Goal: Navigation & Orientation: Find specific page/section

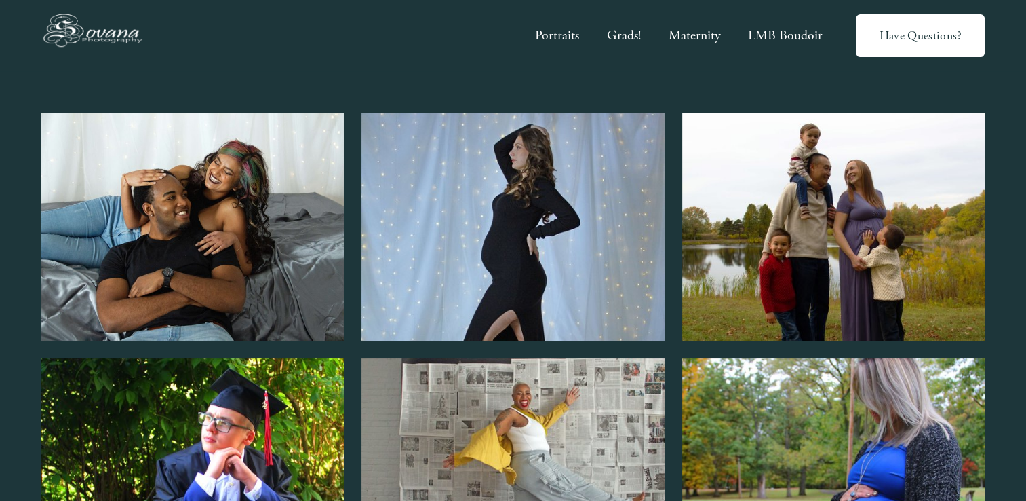
click at [556, 37] on link "Portraits" at bounding box center [557, 35] width 44 height 26
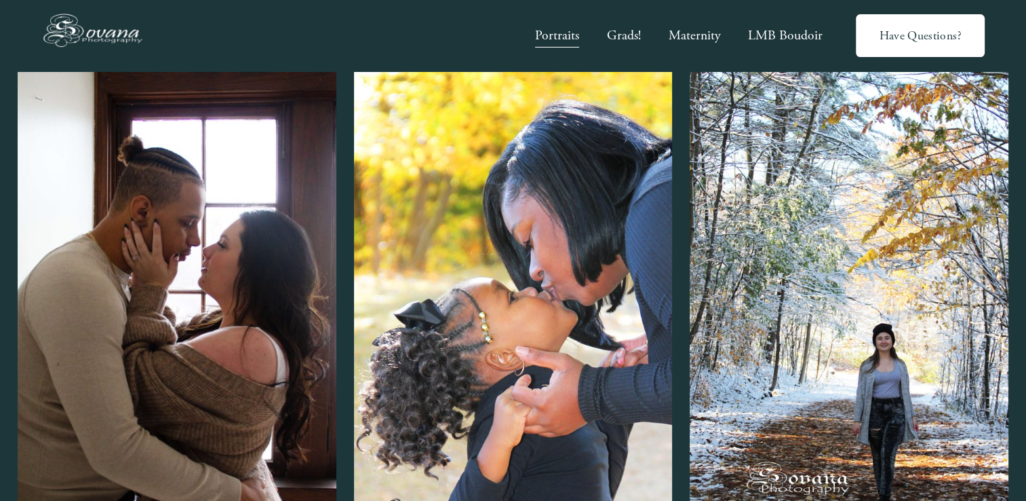
click at [703, 38] on link "Maternity" at bounding box center [694, 35] width 52 height 26
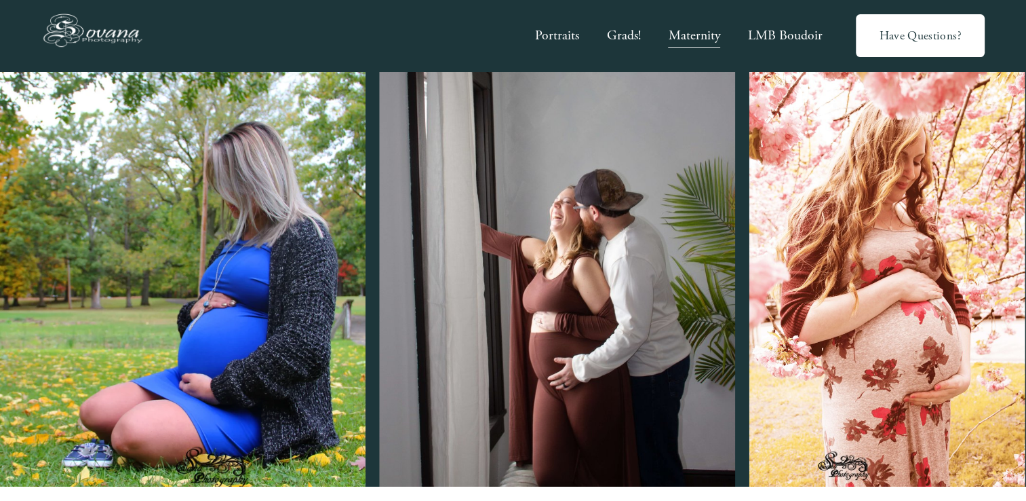
click at [621, 34] on link "Grads!" at bounding box center [624, 35] width 34 height 26
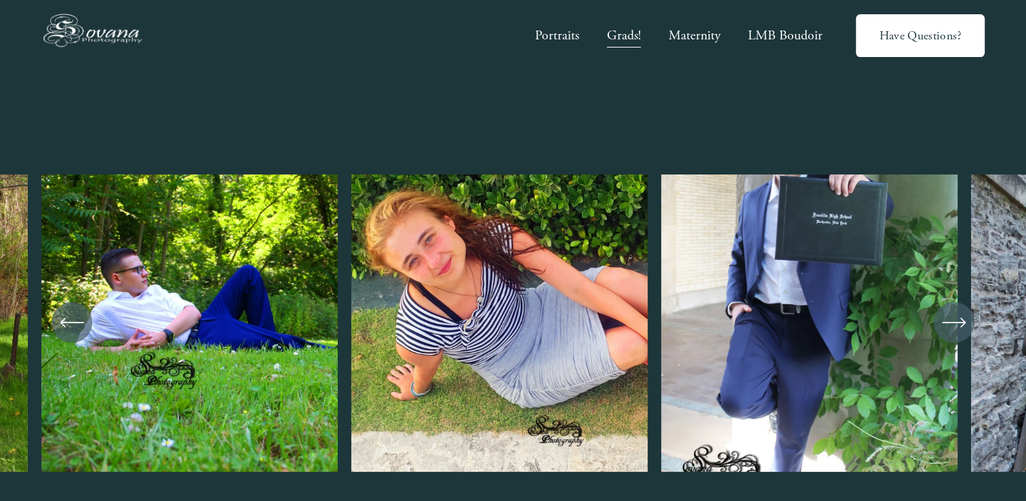
click at [777, 37] on link "LMB Boudoir" at bounding box center [785, 35] width 75 height 26
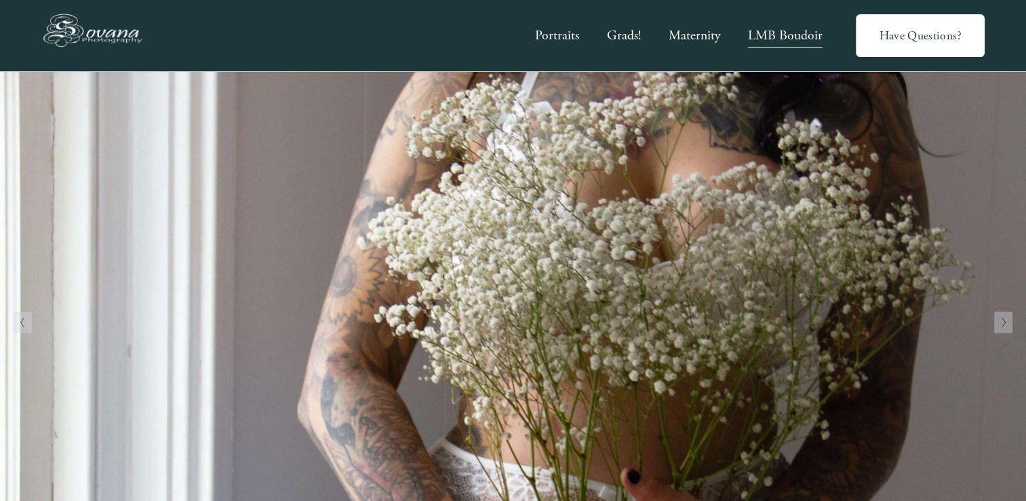
click at [110, 26] on img at bounding box center [96, 35] width 111 height 51
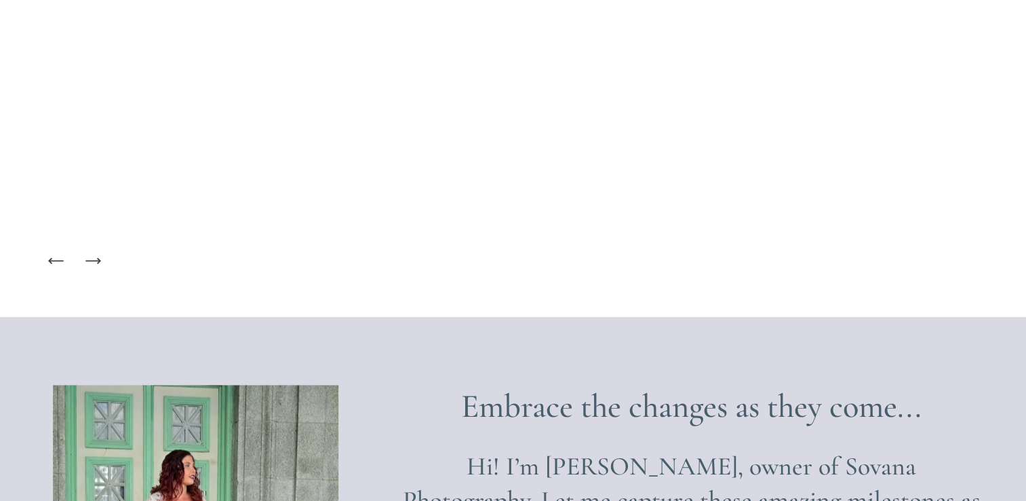
scroll to position [1331, 0]
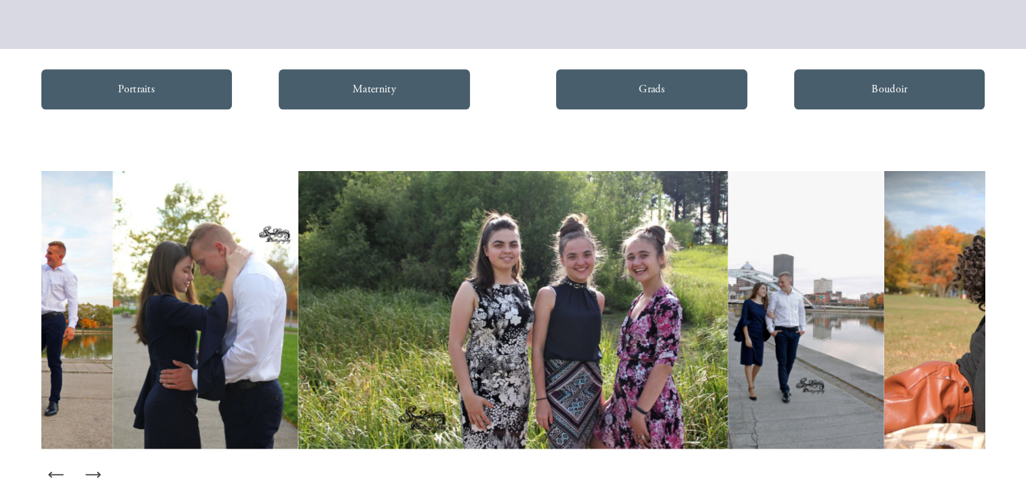
click at [169, 69] on link "Portraits" at bounding box center [136, 89] width 191 height 41
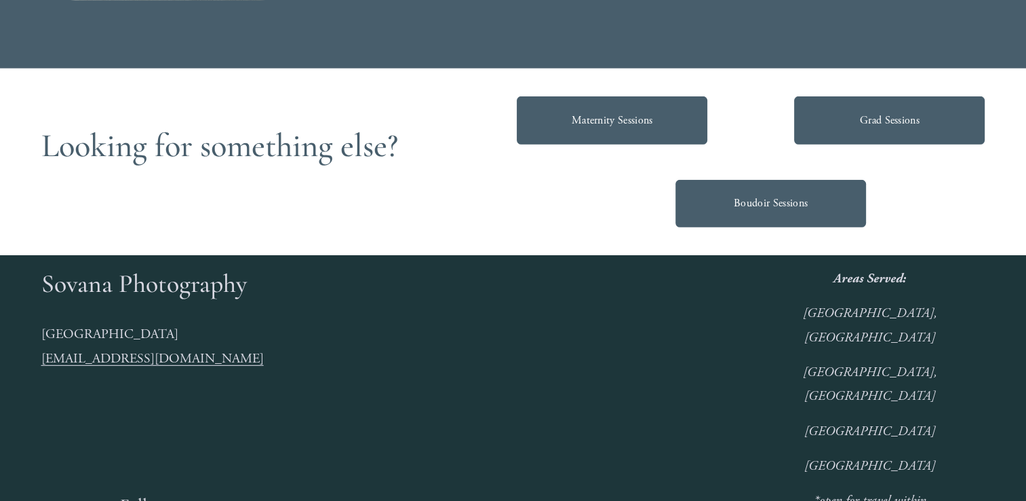
scroll to position [4008, 0]
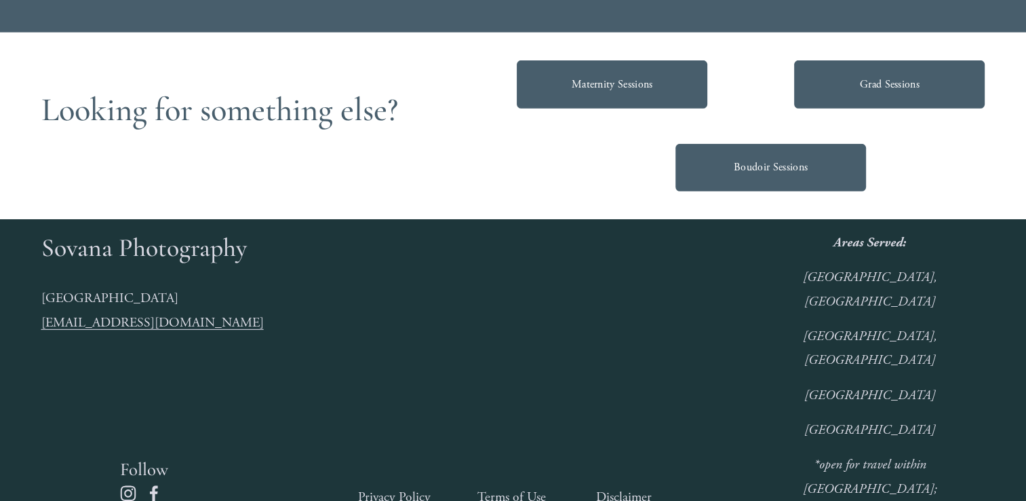
click at [580, 60] on link "Maternity Sessions" at bounding box center [612, 84] width 191 height 48
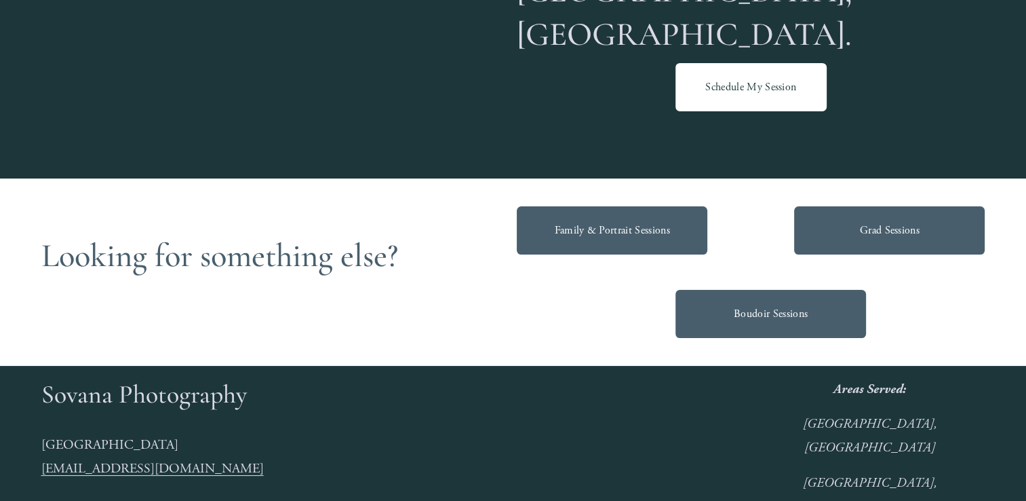
scroll to position [5023, 0]
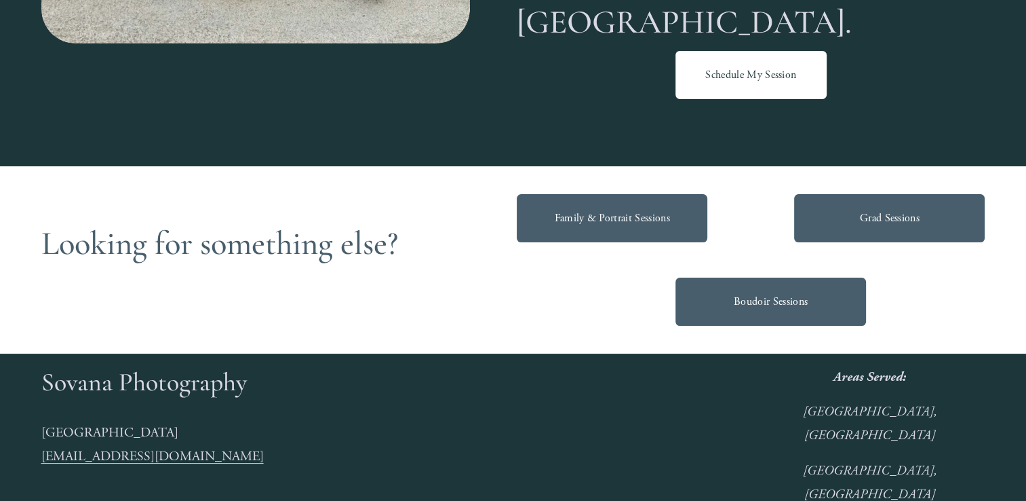
click at [822, 277] on link "Boudoir Sessions" at bounding box center [771, 301] width 191 height 48
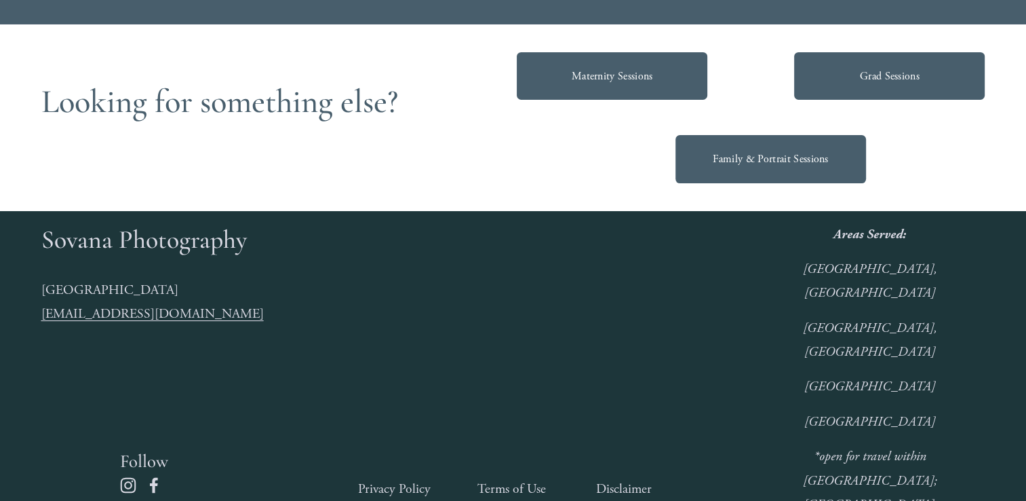
scroll to position [5023, 0]
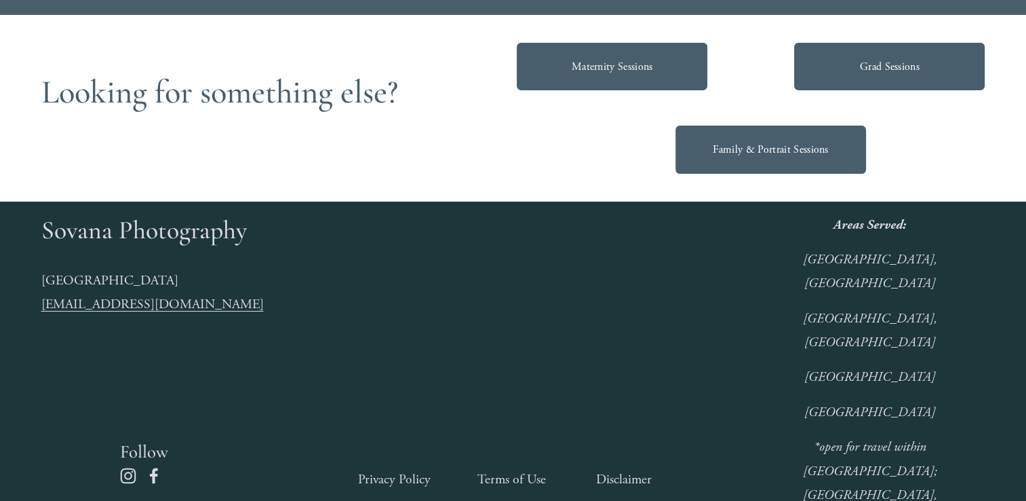
click at [895, 48] on link "Grad Sessions" at bounding box center [889, 67] width 191 height 48
